Goal: Check status

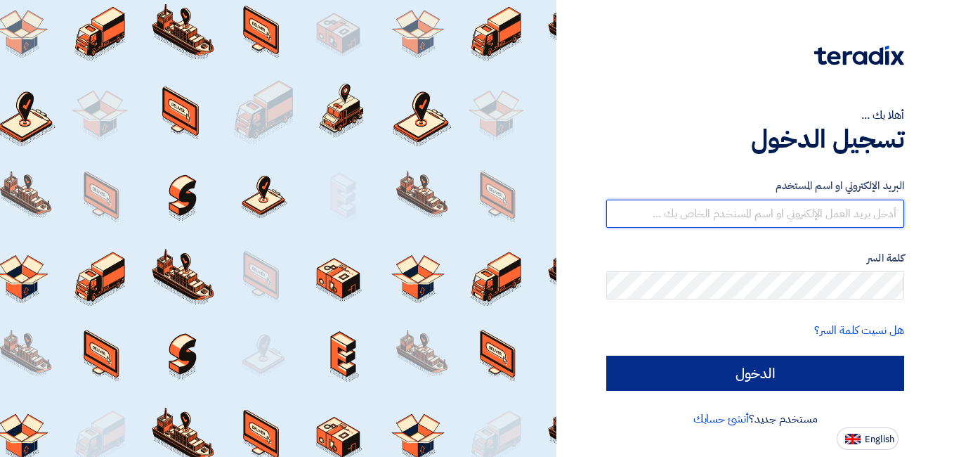
type input "[PERSON_NAME][EMAIL_ADDRESS][DOMAIN_NAME]"
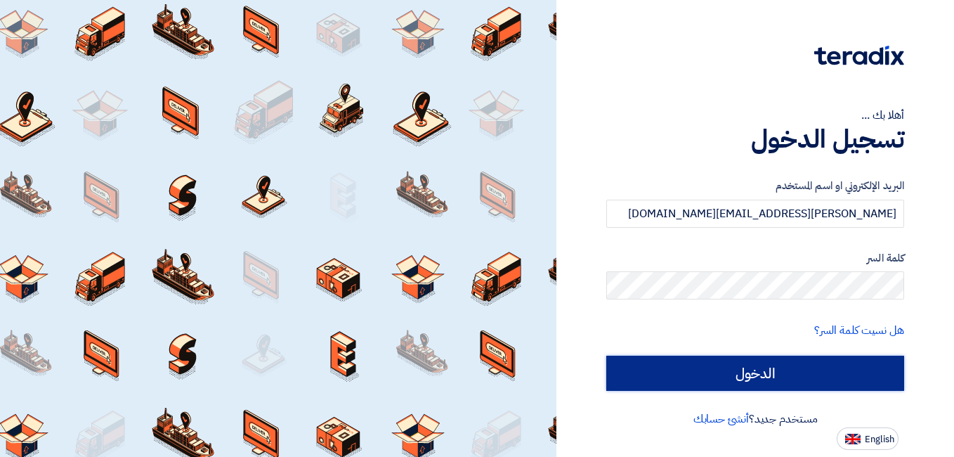
click at [655, 372] on input "الدخول" at bounding box center [755, 372] width 298 height 35
type input "Sign in"
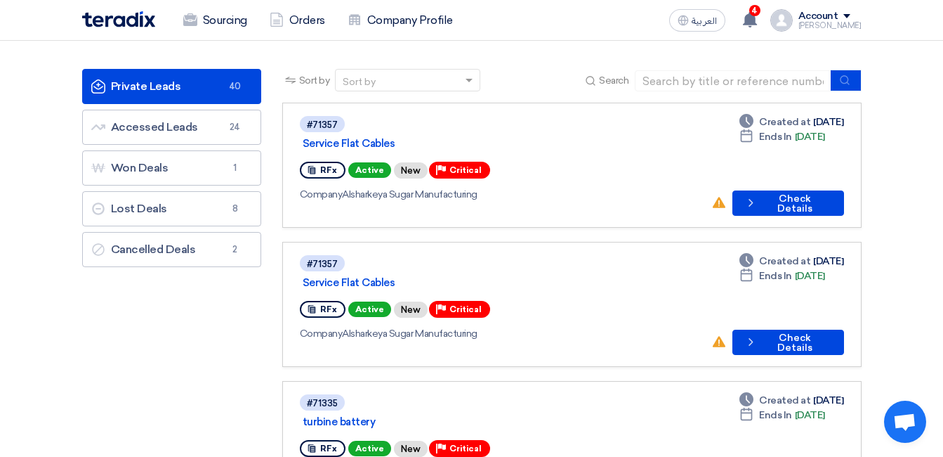
scroll to position [140, 0]
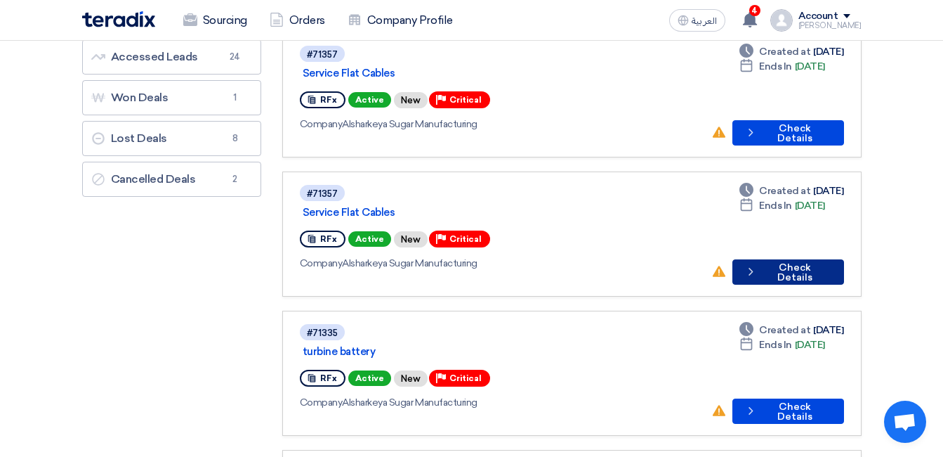
click at [766, 259] on button "Check details Check Details" at bounding box center [788, 271] width 111 height 25
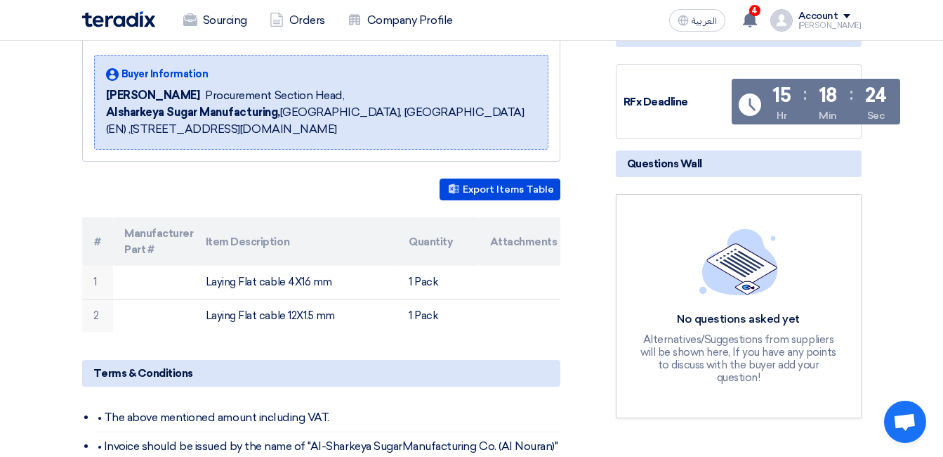
scroll to position [211, 0]
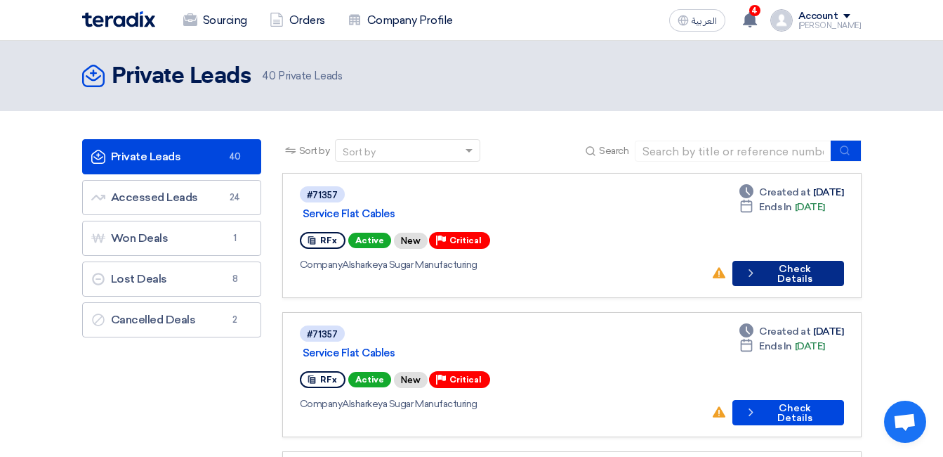
click at [792, 261] on button "Check details Check Details" at bounding box center [788, 273] width 111 height 25
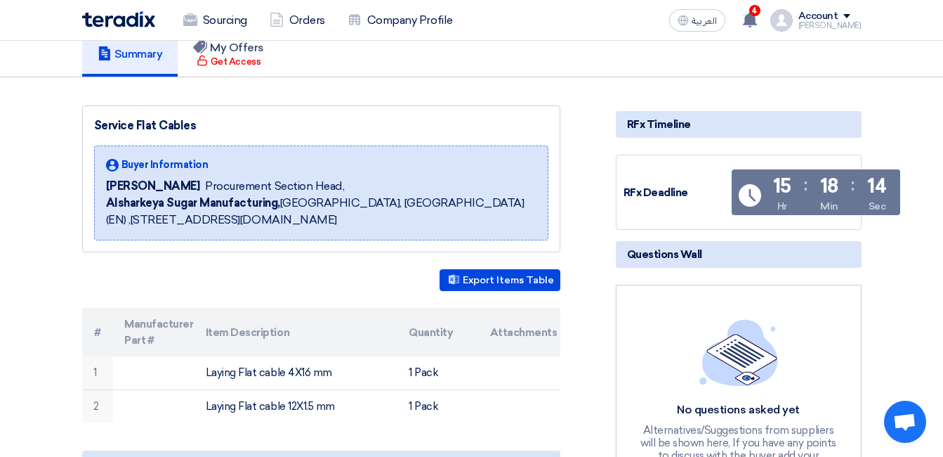
scroll to position [281, 0]
